Goal: Find specific page/section: Find specific page/section

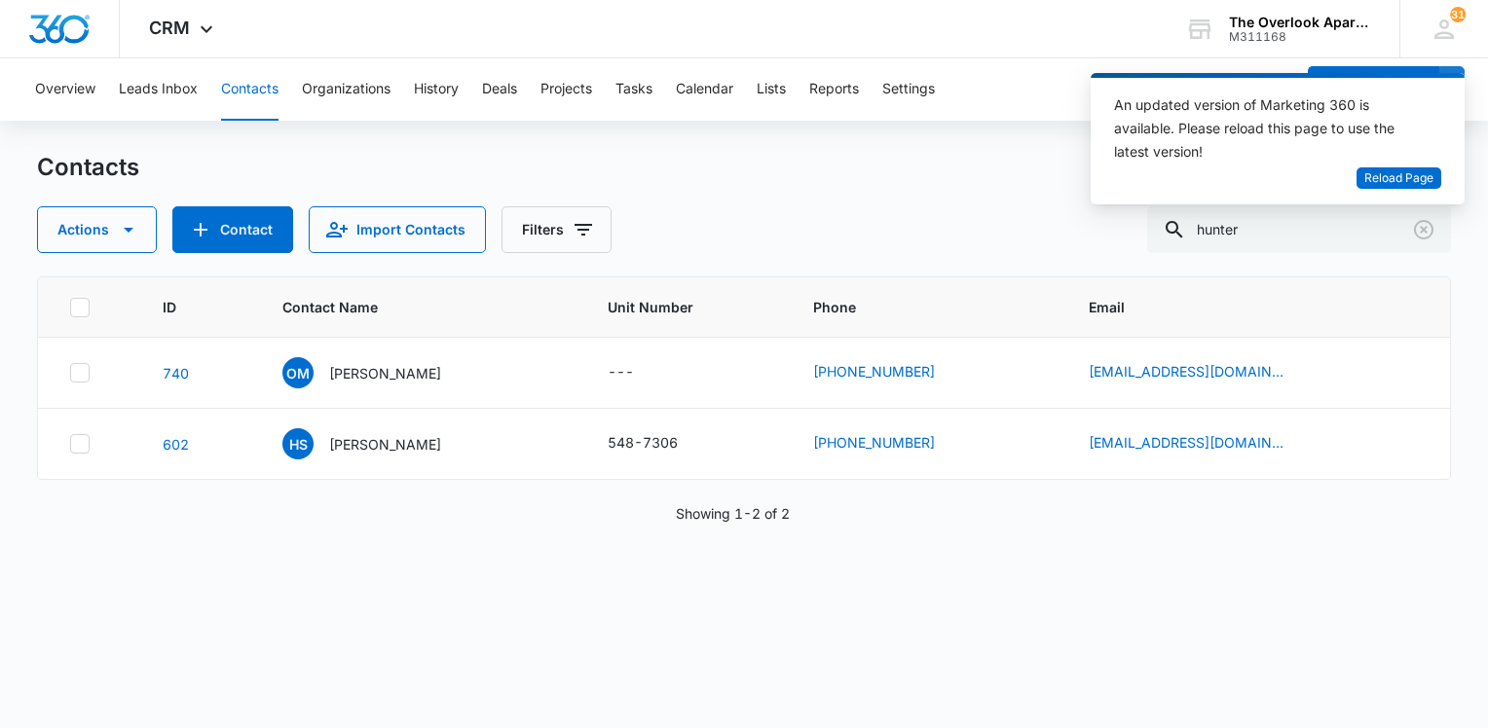
click at [249, 92] on button "Contacts" at bounding box center [249, 89] width 57 height 62
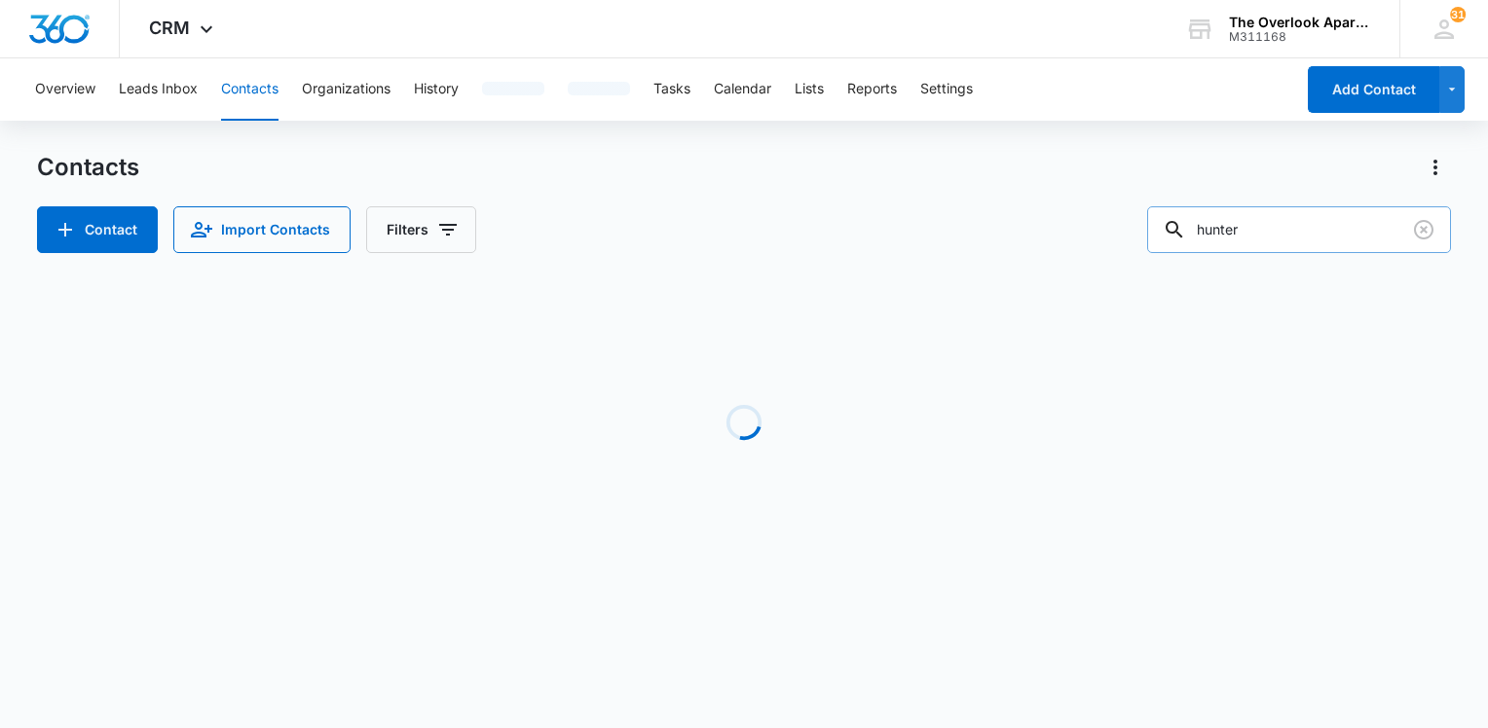
click at [1286, 252] on input "hunter" at bounding box center [1299, 229] width 304 height 47
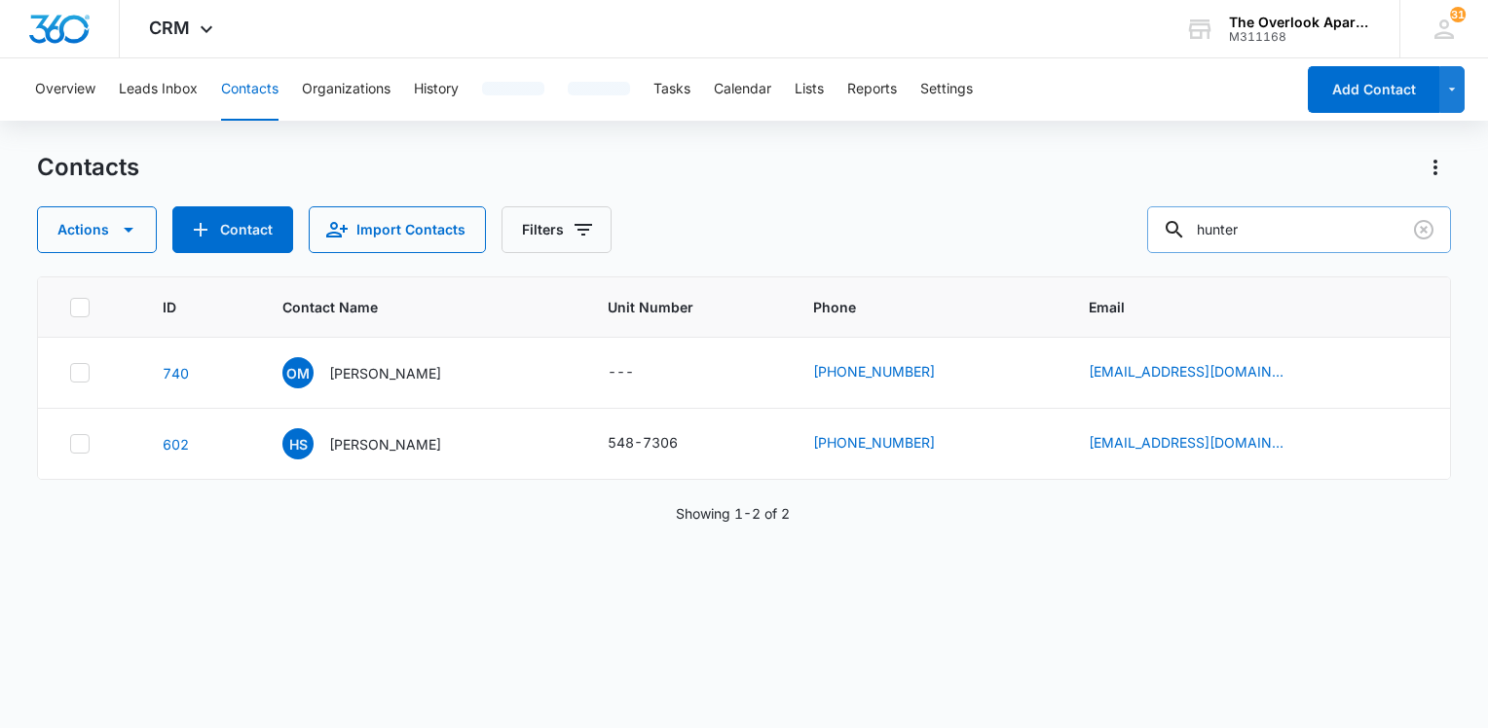
click at [1285, 250] on input "hunter" at bounding box center [1299, 229] width 304 height 47
click at [1280, 247] on input "hunter" at bounding box center [1299, 229] width 304 height 47
click at [1278, 245] on input "hunter" at bounding box center [1299, 229] width 304 height 47
